Goal: Communication & Community: Answer question/provide support

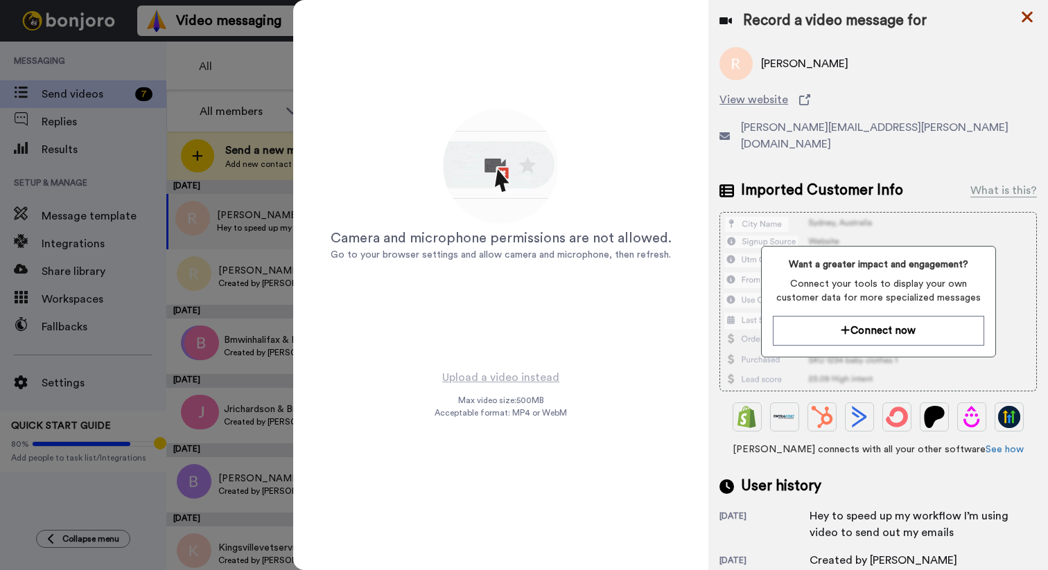
click at [1026, 19] on icon at bounding box center [1026, 17] width 11 height 11
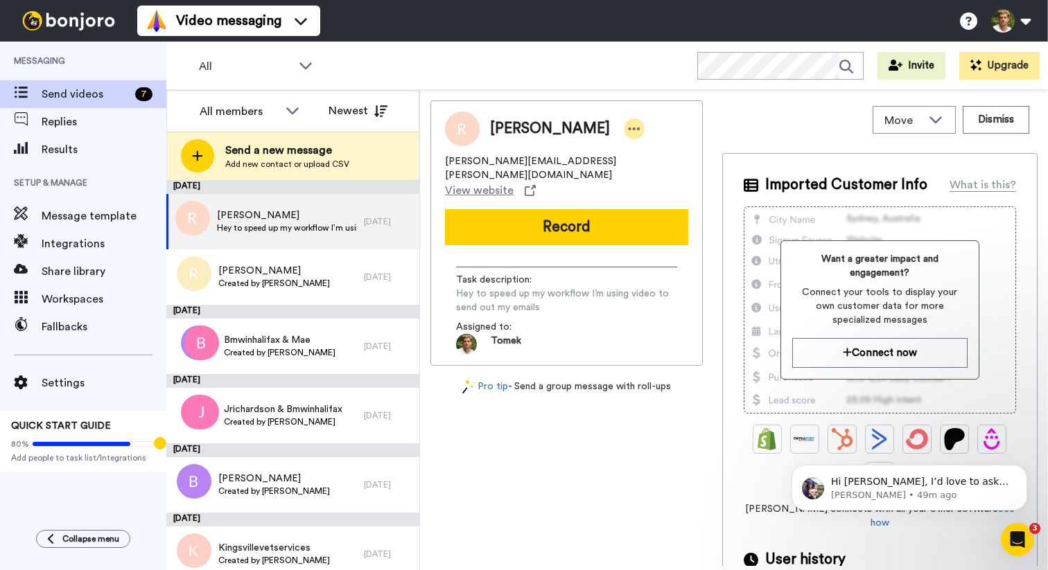
click at [628, 130] on icon at bounding box center [634, 129] width 12 height 14
click at [603, 211] on li "Dismiss" at bounding box center [602, 210] width 100 height 19
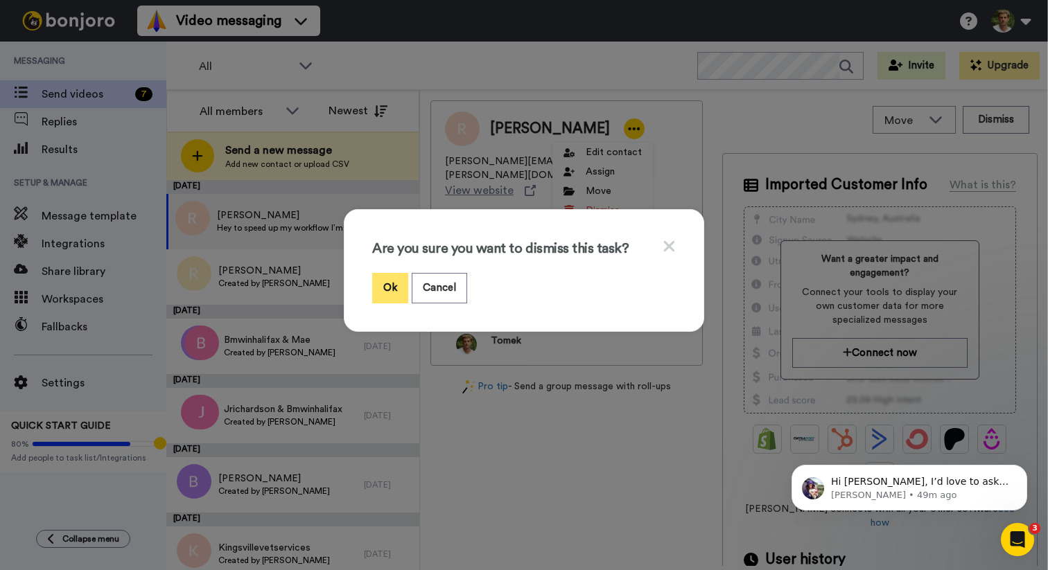
click at [377, 285] on button "Ok" at bounding box center [390, 288] width 36 height 30
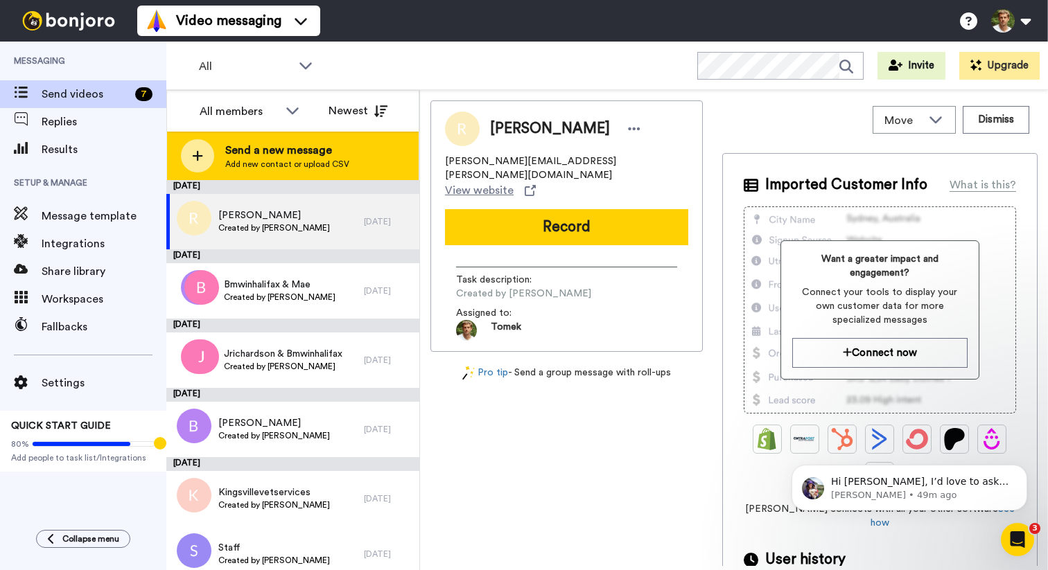
click at [313, 155] on span "Send a new message" at bounding box center [287, 150] width 124 height 17
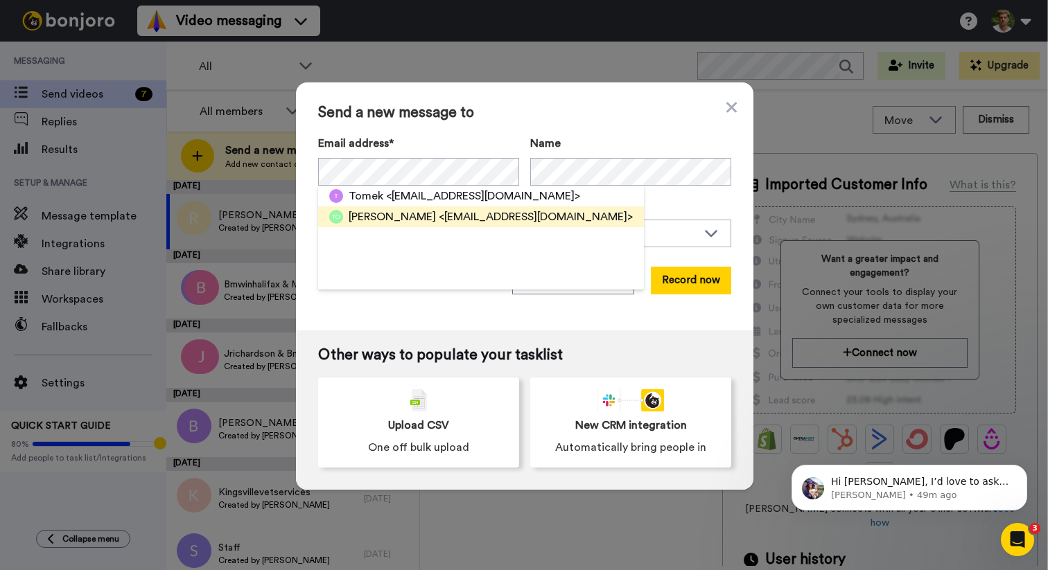
click at [408, 222] on span "[PERSON_NAME]" at bounding box center [392, 217] width 87 height 17
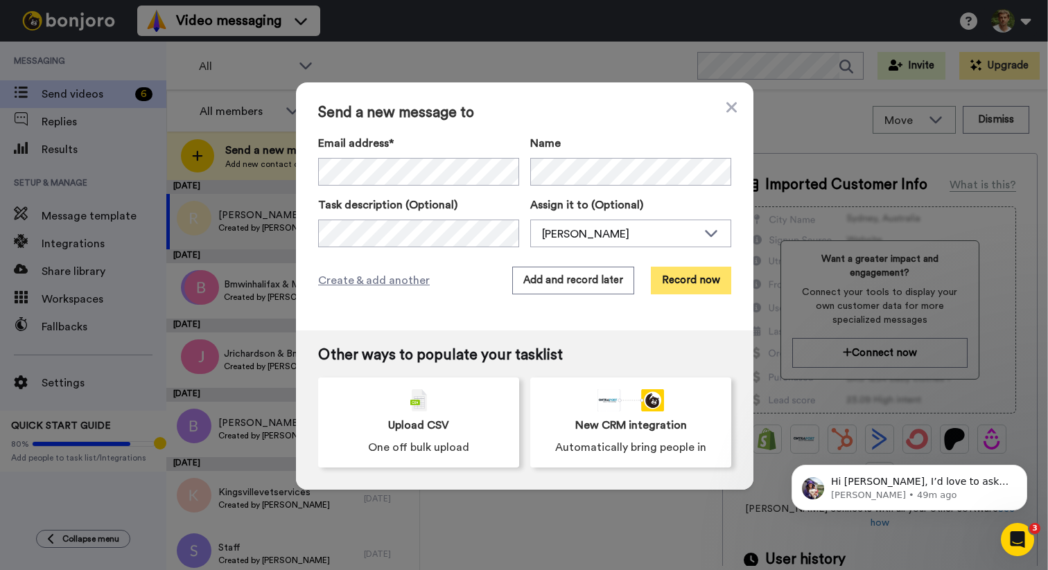
click at [691, 281] on button "Record now" at bounding box center [691, 281] width 80 height 28
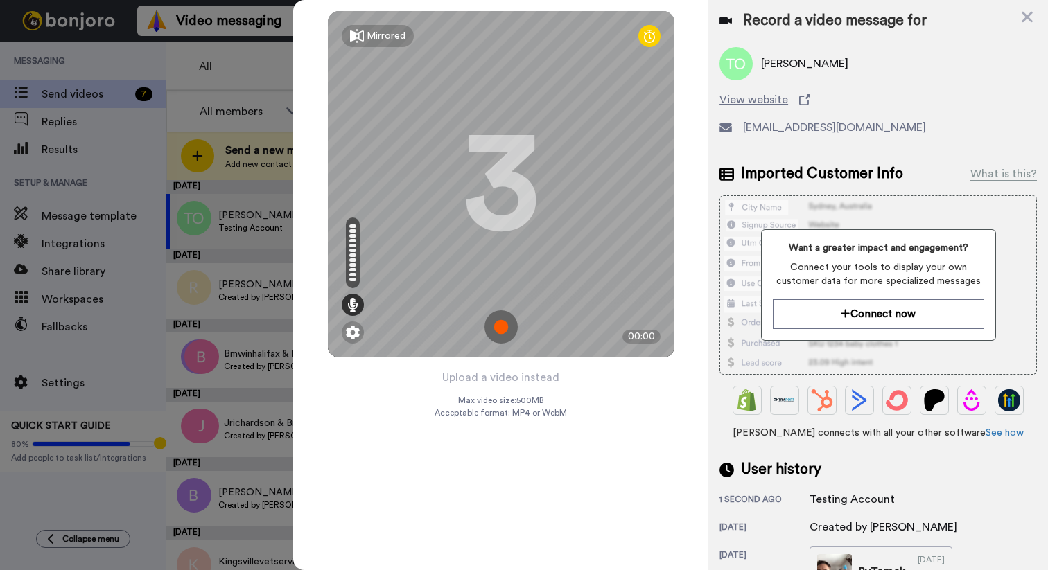
click at [497, 332] on img at bounding box center [500, 326] width 33 height 33
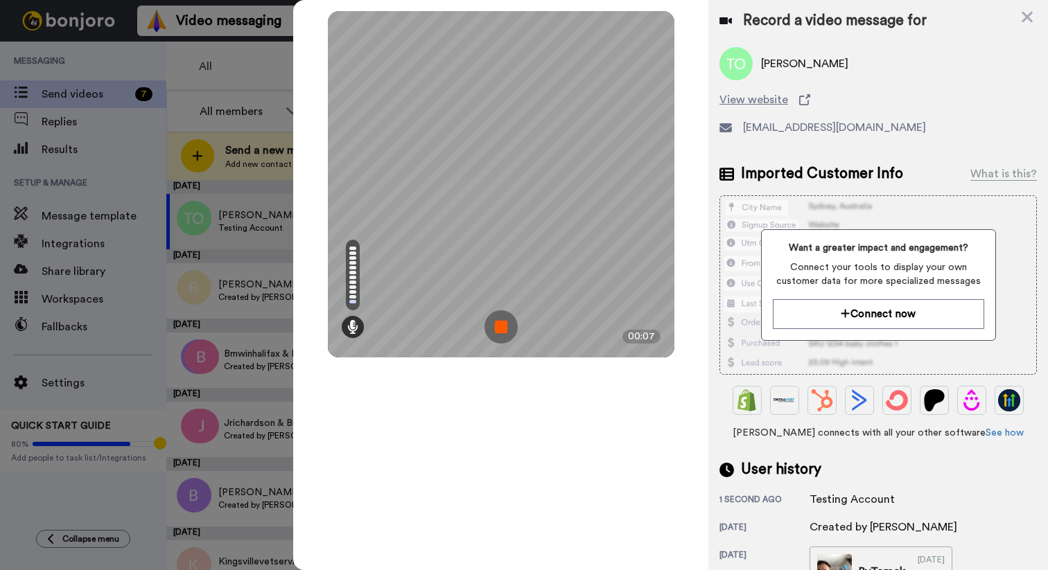
click at [504, 325] on img at bounding box center [500, 326] width 33 height 33
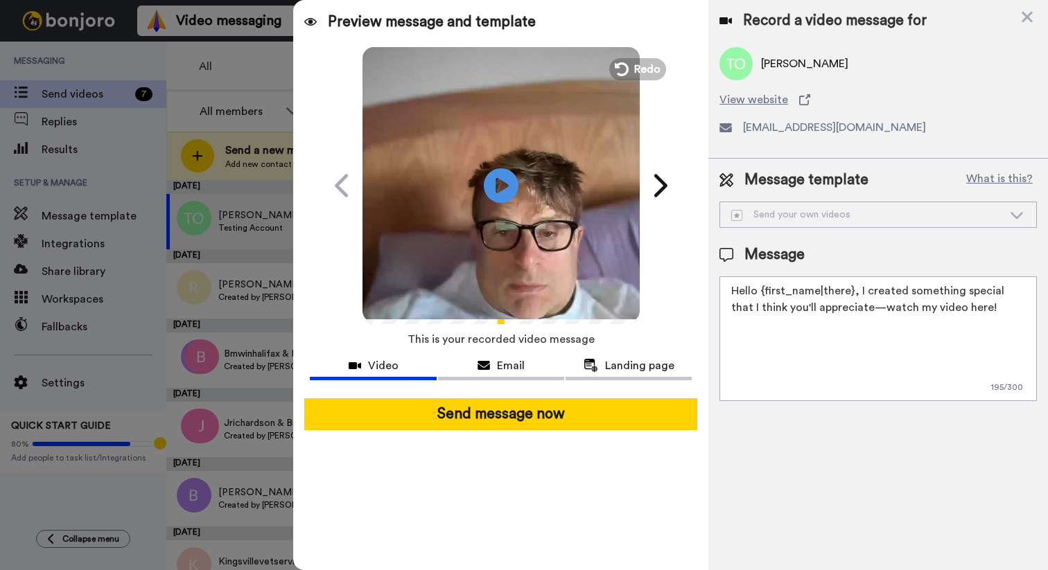
click at [1019, 212] on icon at bounding box center [1016, 215] width 17 height 14
click at [994, 177] on button "What is this?" at bounding box center [999, 180] width 75 height 21
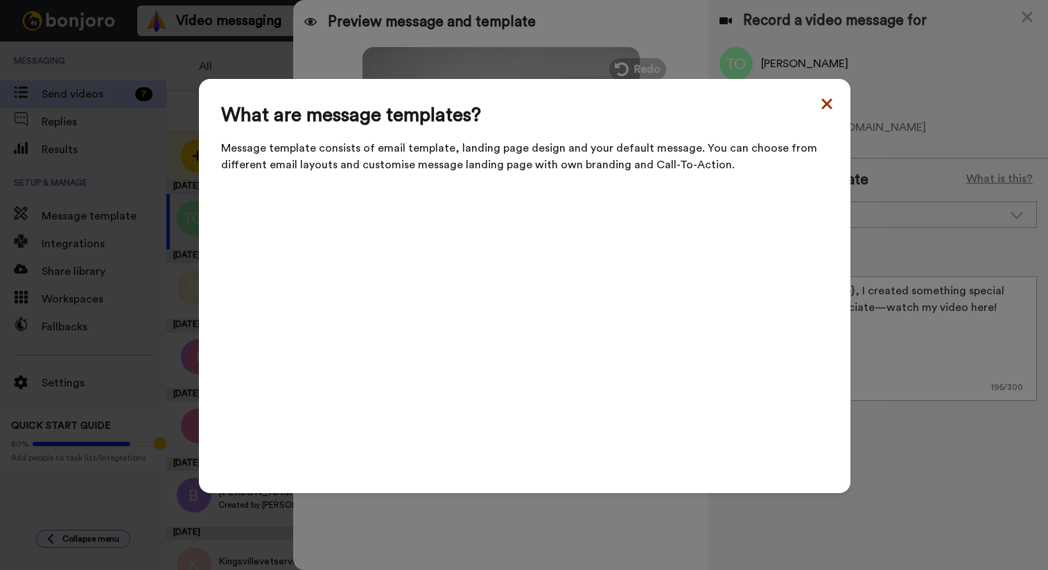
click at [822, 109] on icon at bounding box center [826, 103] width 10 height 10
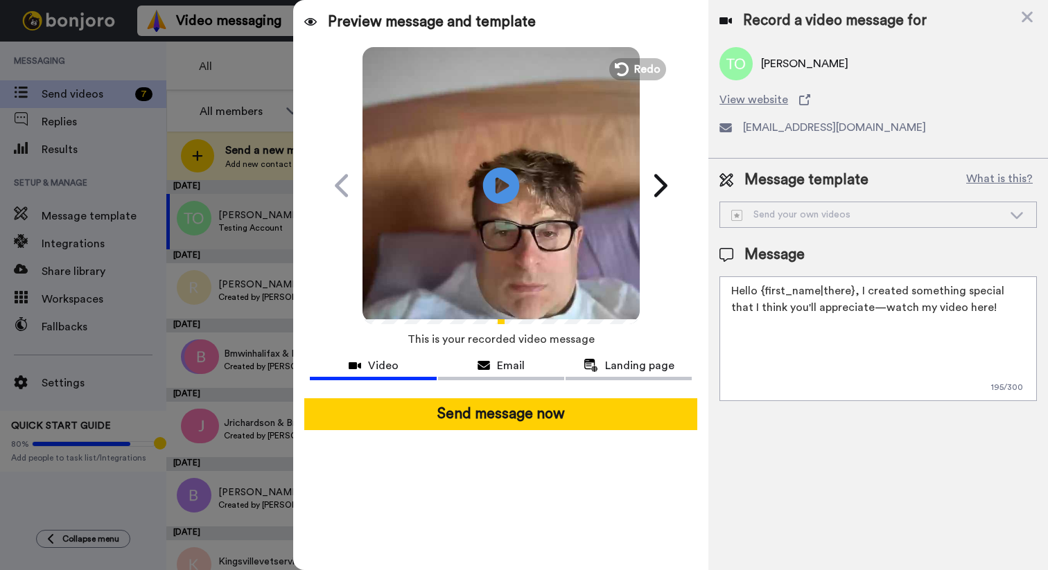
click at [495, 189] on icon "Play/Pause" at bounding box center [500, 185] width 37 height 66
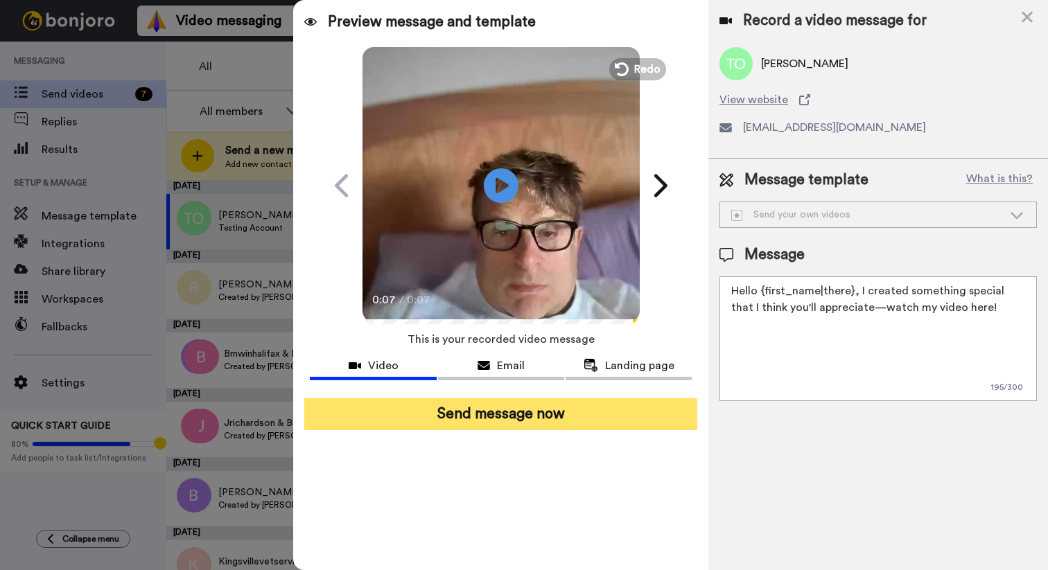
click at [489, 419] on button "Send message now" at bounding box center [500, 414] width 393 height 32
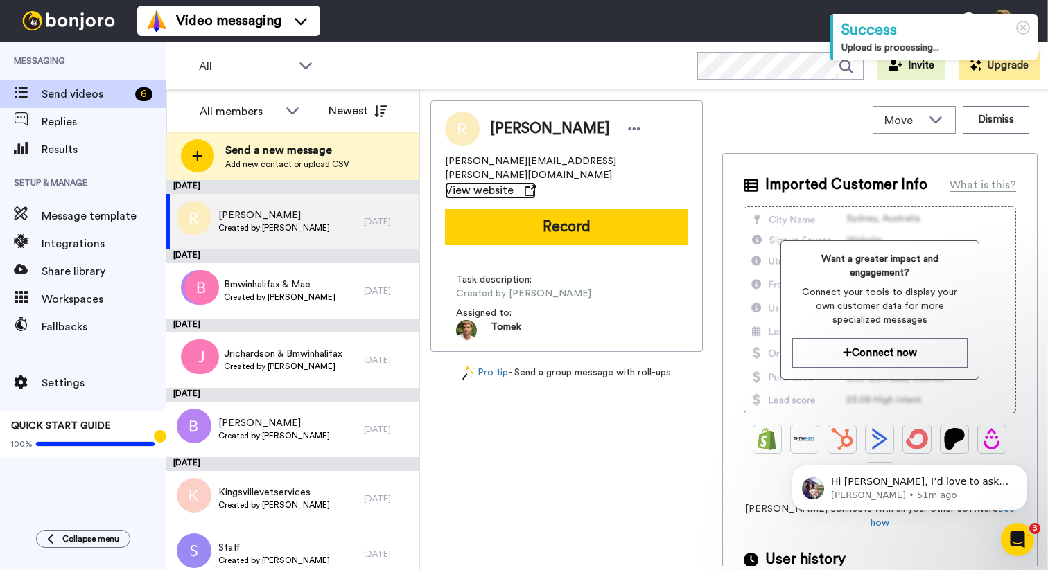
click at [513, 182] on span "View website" at bounding box center [479, 190] width 69 height 17
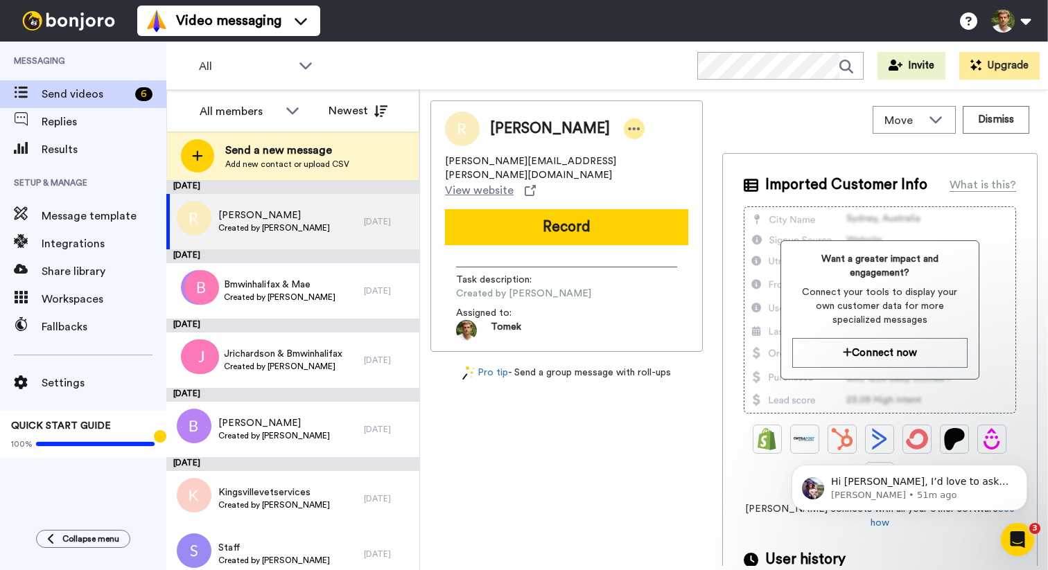
click at [628, 133] on icon at bounding box center [634, 129] width 12 height 14
click at [611, 212] on li "Dismiss" at bounding box center [602, 210] width 100 height 19
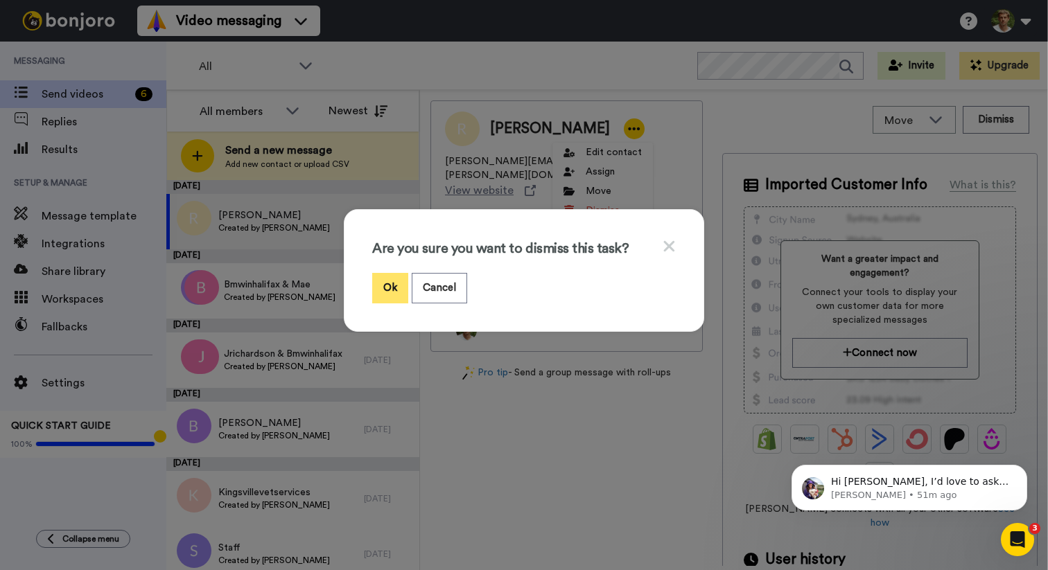
click at [377, 297] on button "Ok" at bounding box center [390, 288] width 36 height 30
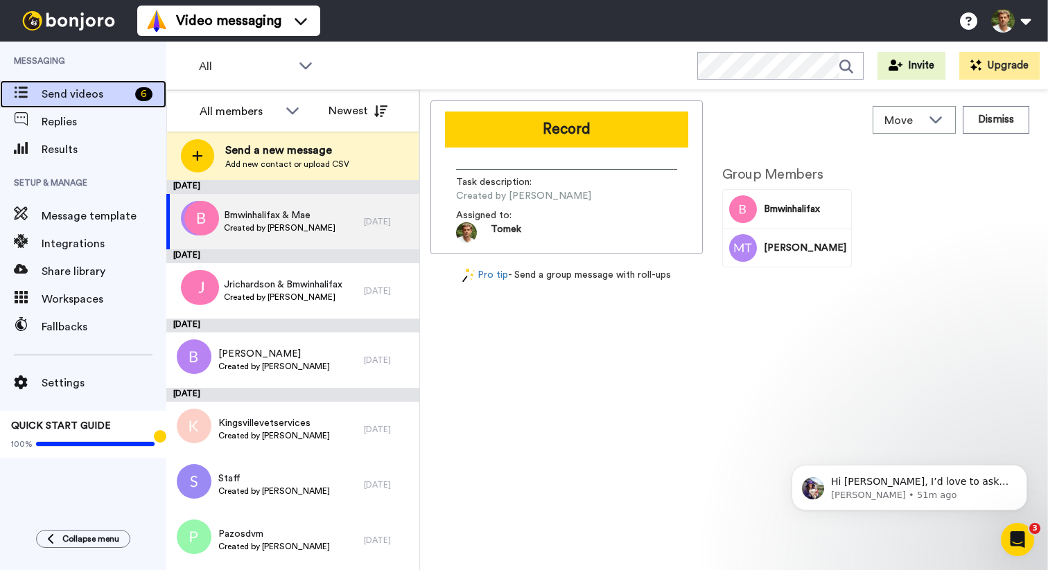
click at [94, 94] on span "Send videos" at bounding box center [86, 94] width 88 height 17
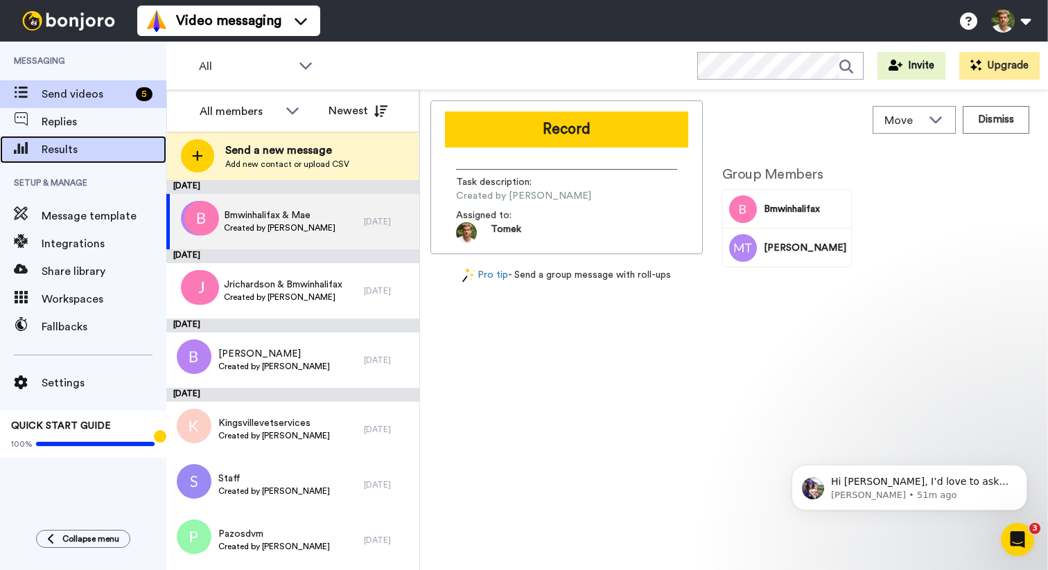
click at [115, 151] on span "Results" at bounding box center [104, 149] width 125 height 17
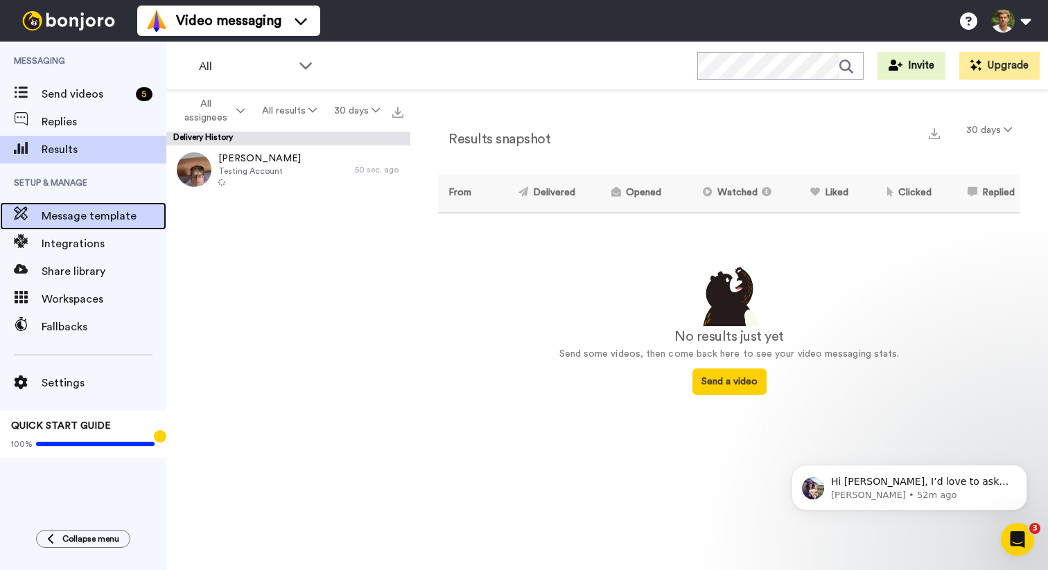
click at [118, 221] on span "Message template" at bounding box center [104, 216] width 125 height 17
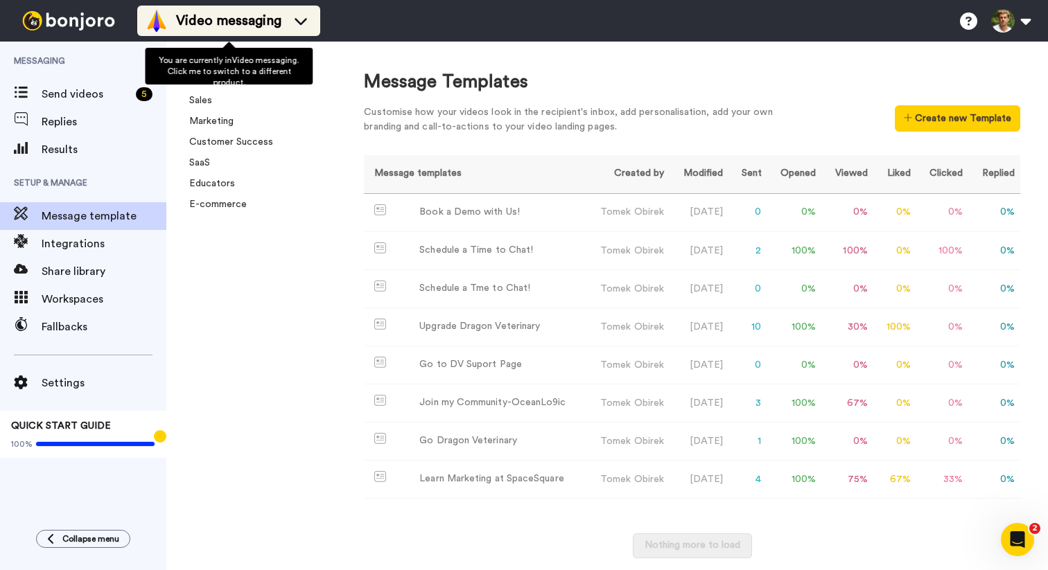
click at [301, 18] on icon at bounding box center [301, 21] width 22 height 14
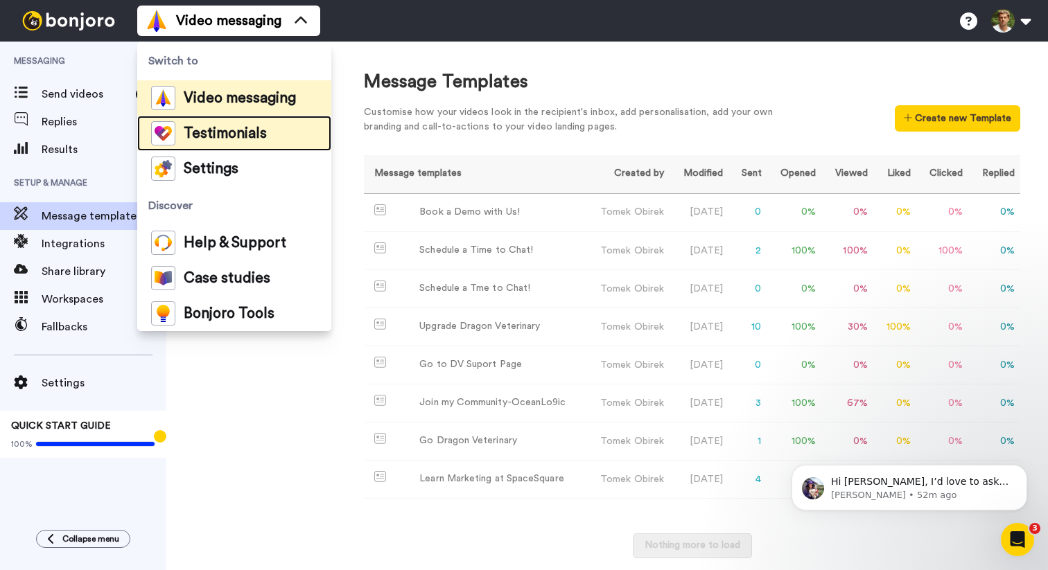
click at [263, 132] on span "Testimonials" at bounding box center [225, 134] width 83 height 14
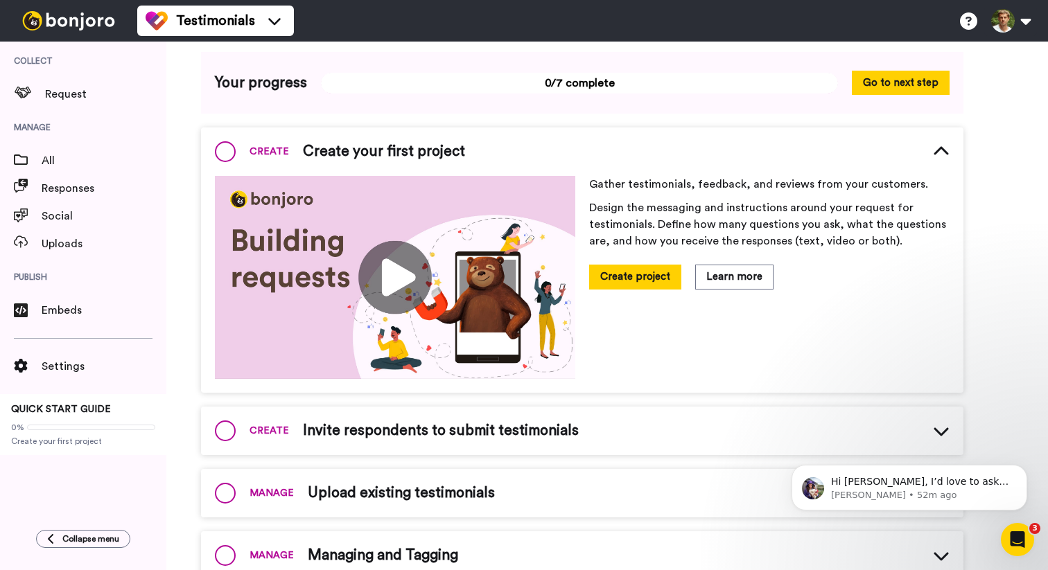
scroll to position [83, 0]
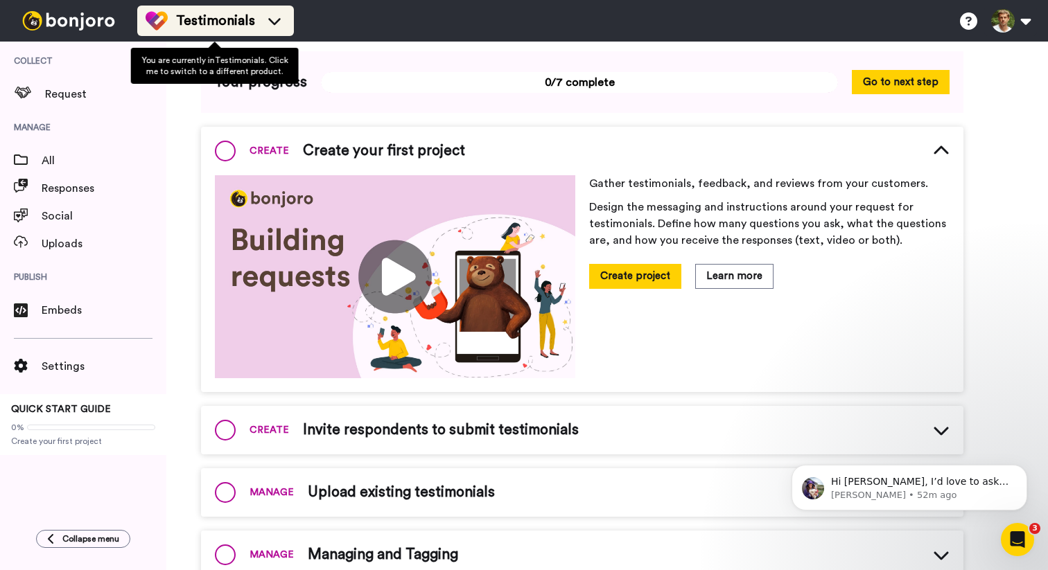
click at [209, 24] on span "Testimonials" at bounding box center [215, 20] width 79 height 19
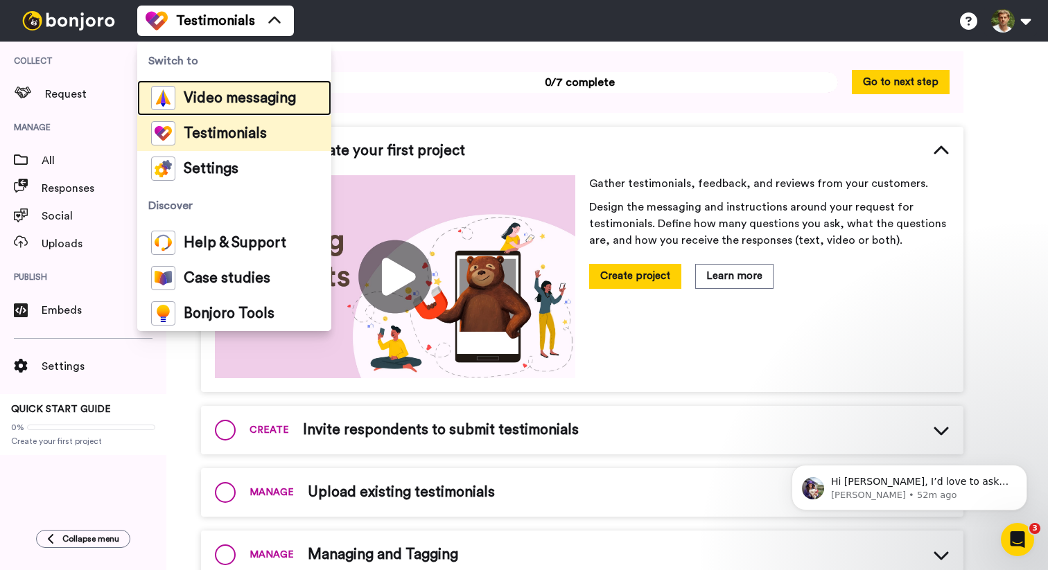
click at [215, 94] on span "Video messaging" at bounding box center [240, 98] width 112 height 14
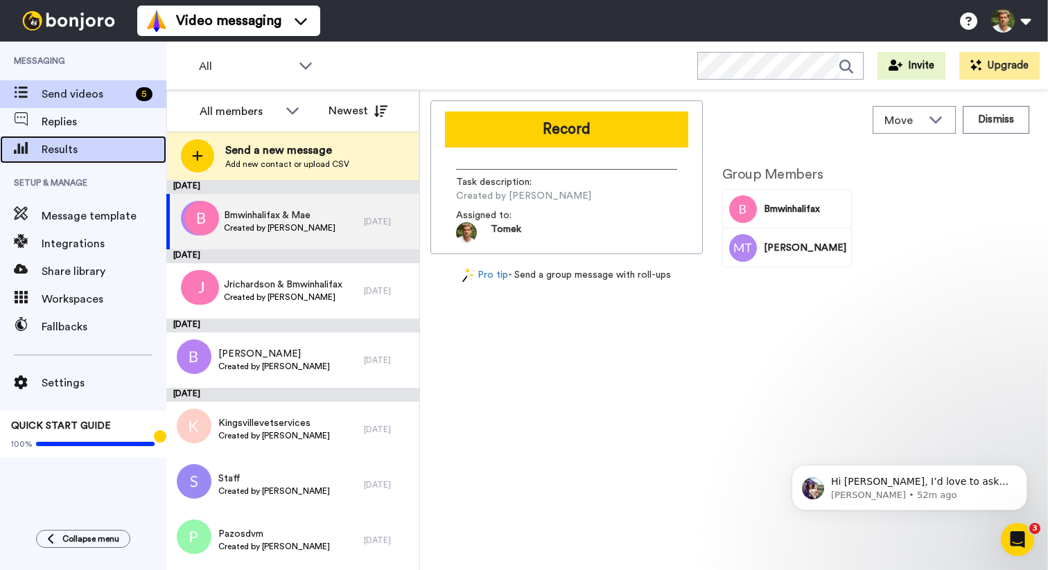
click at [84, 155] on span "Results" at bounding box center [104, 149] width 125 height 17
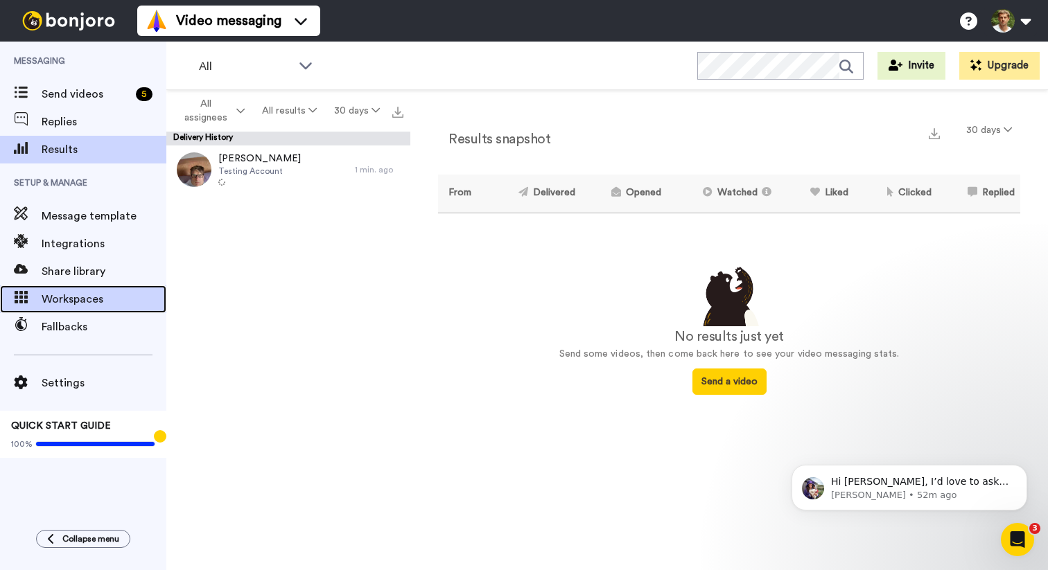
click at [87, 296] on span "Workspaces" at bounding box center [104, 299] width 125 height 17
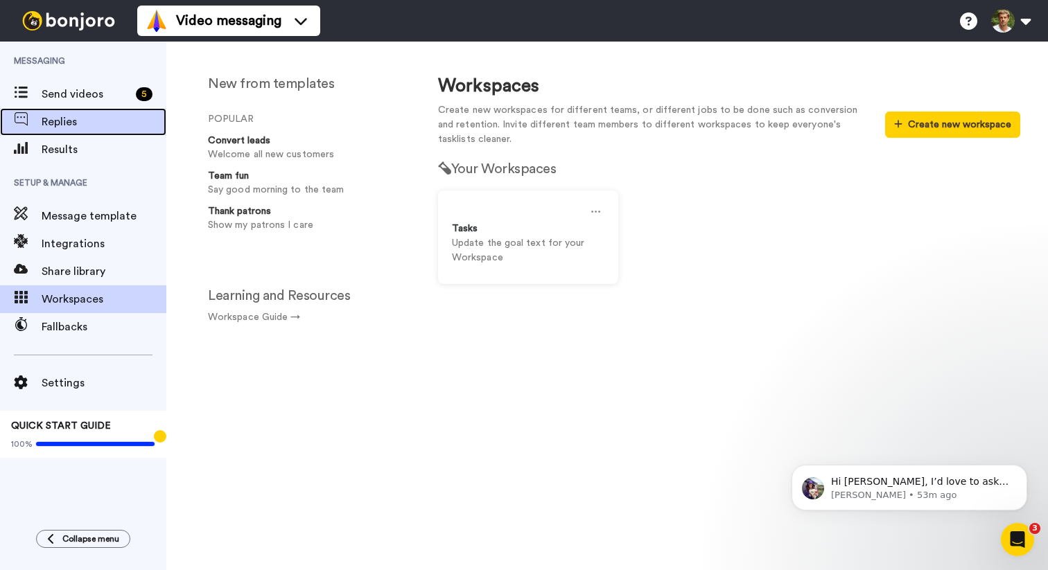
click at [67, 129] on span "Replies" at bounding box center [104, 122] width 125 height 17
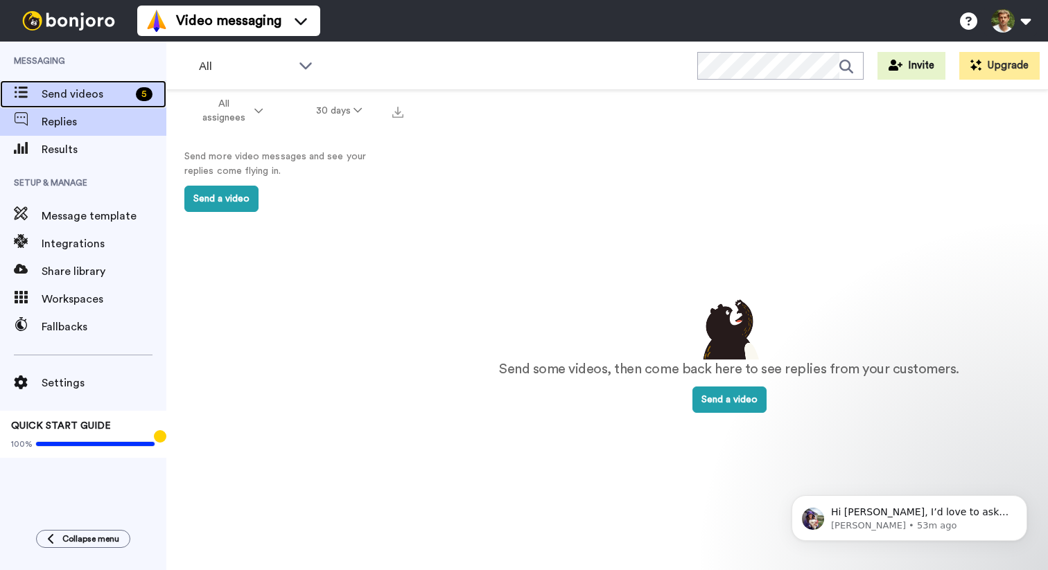
click at [87, 94] on span "Send videos" at bounding box center [86, 94] width 89 height 17
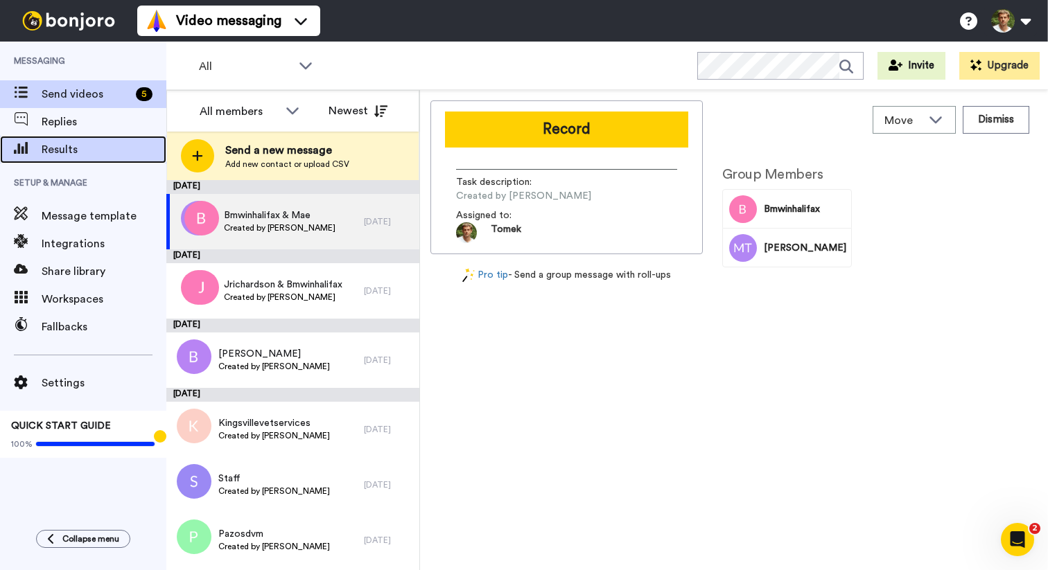
click at [65, 152] on span "Results" at bounding box center [104, 149] width 125 height 17
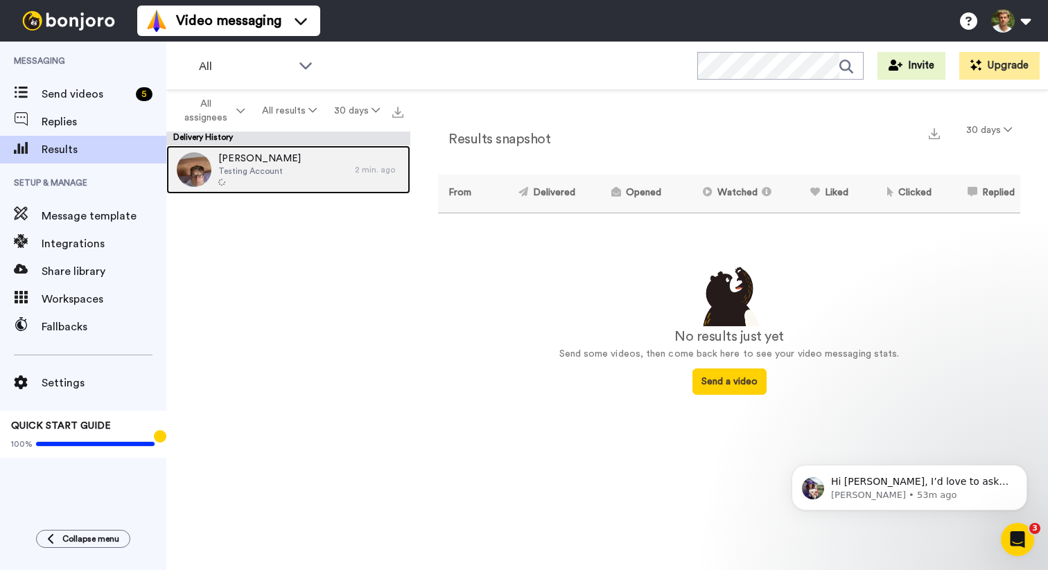
click at [296, 170] on div "Tomek Obirek Testing Account" at bounding box center [260, 170] width 188 height 49
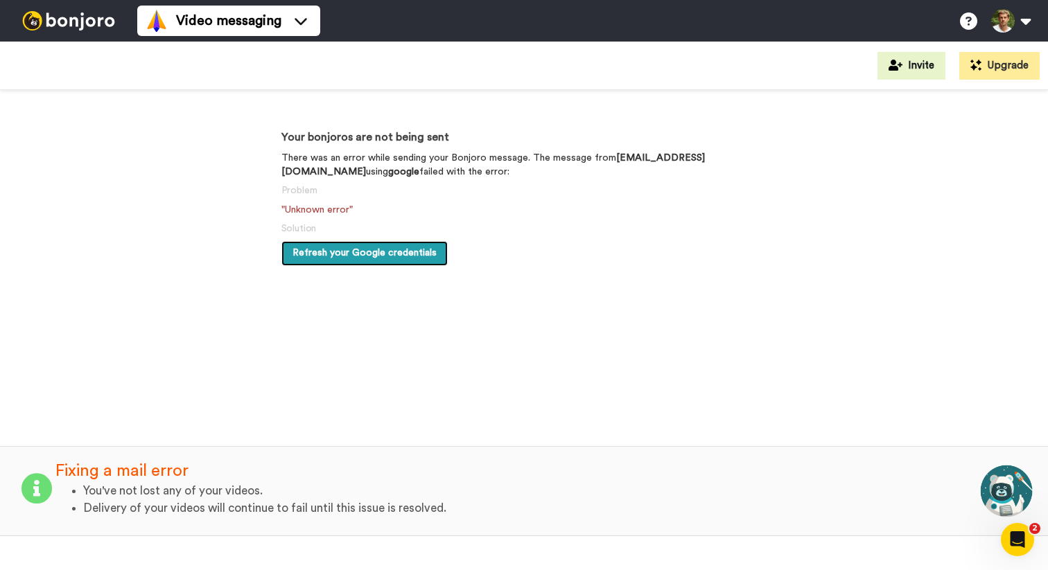
click at [404, 261] on button "Refresh your Google credentials" at bounding box center [364, 253] width 166 height 25
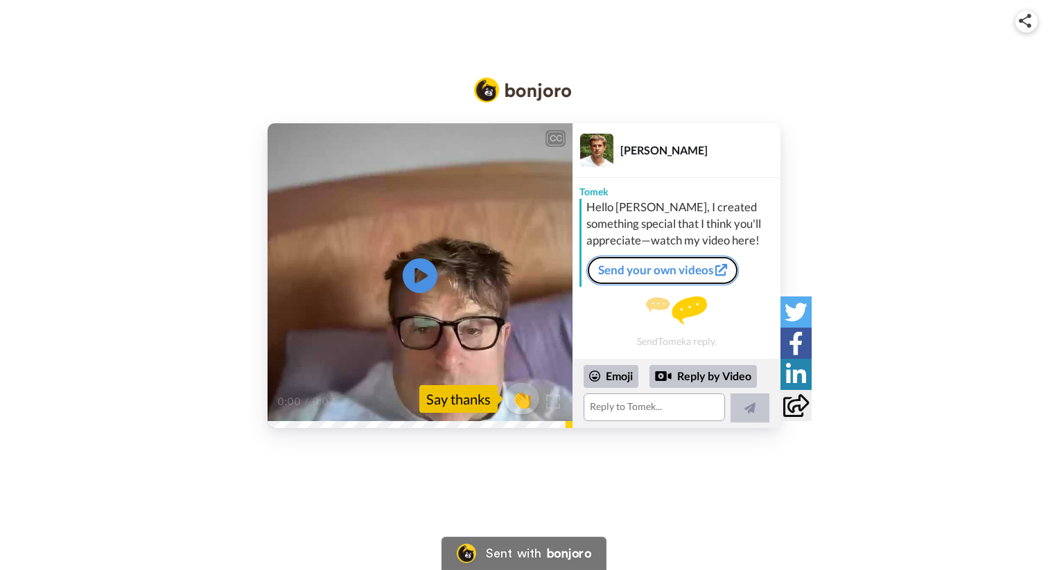
click at [658, 272] on link "Send your own videos" at bounding box center [662, 270] width 152 height 29
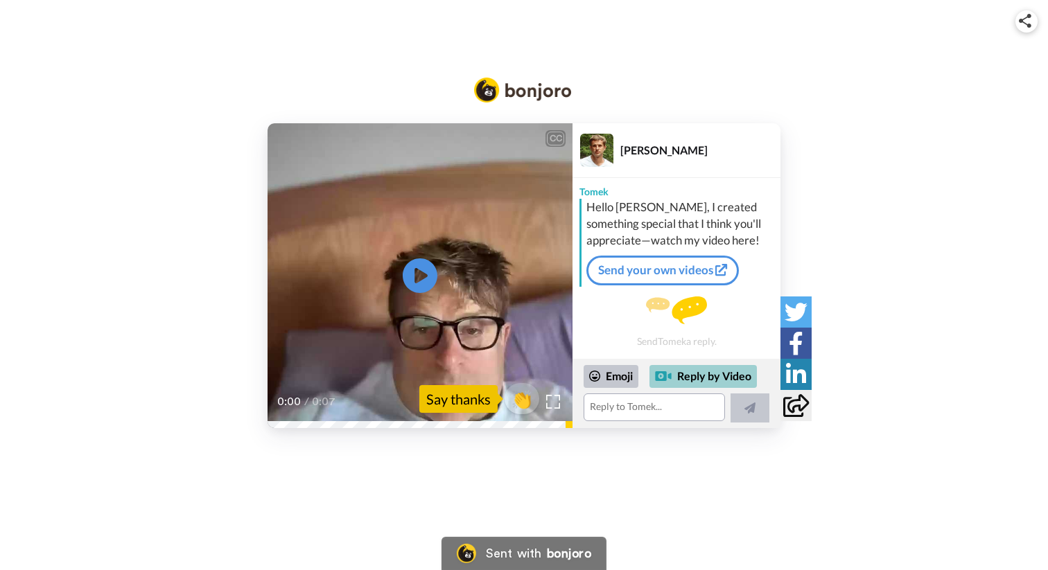
click at [701, 379] on div "Reply by Video" at bounding box center [702, 377] width 107 height 24
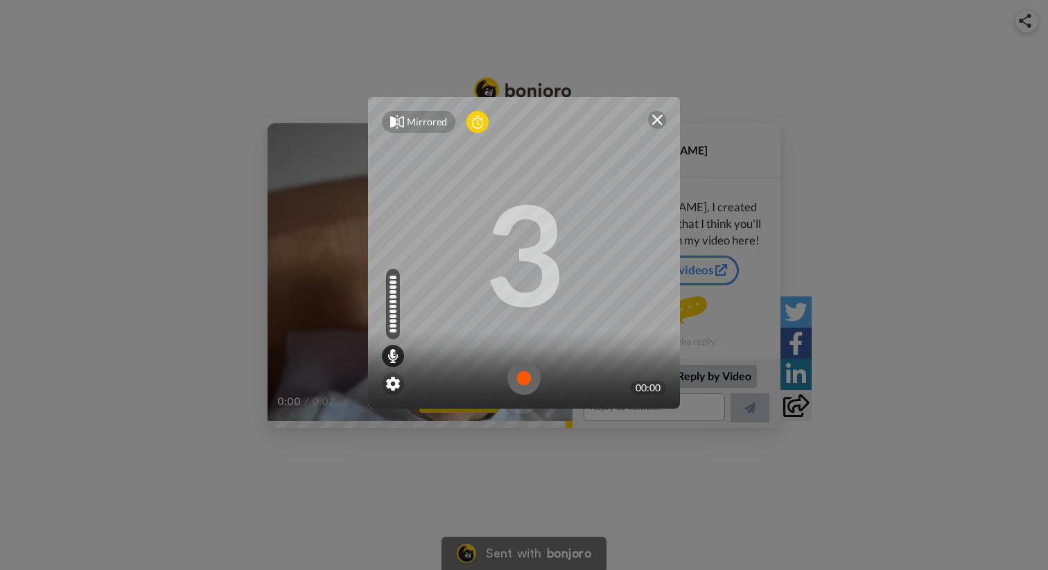
click at [656, 121] on img at bounding box center [656, 119] width 11 height 11
